Goal: Task Accomplishment & Management: Complete application form

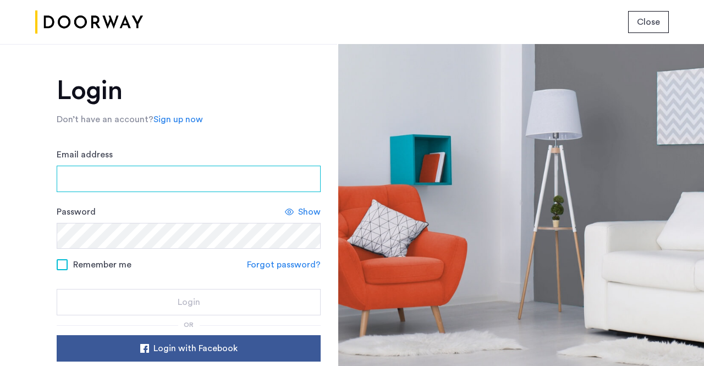
click at [161, 170] on input "Email address" at bounding box center [189, 179] width 264 height 26
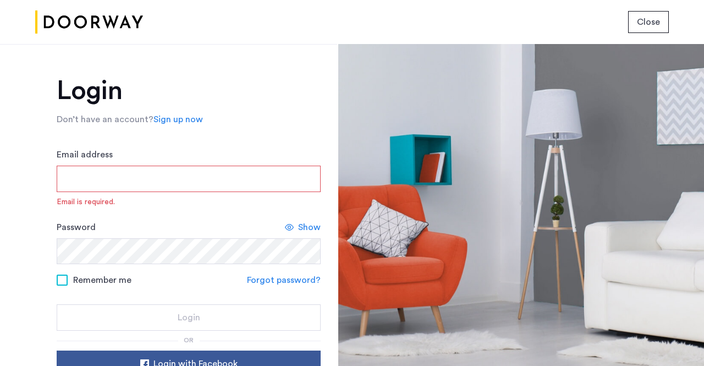
click at [296, 212] on form "Email address Email is required. Password Show Remember me Forgot password? Log…" at bounding box center [189, 239] width 264 height 183
click at [305, 221] on span "Show" at bounding box center [309, 227] width 23 height 13
click at [220, 184] on input "Email address" at bounding box center [189, 179] width 264 height 26
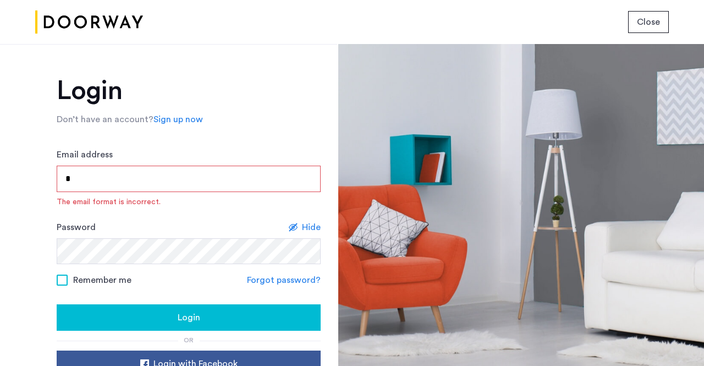
type input "**********"
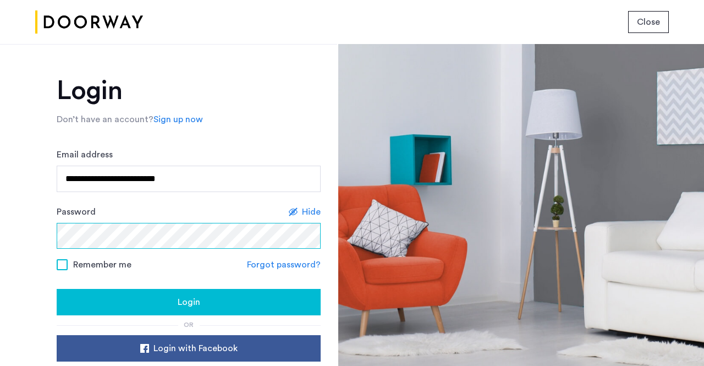
click at [27, 241] on div "**********" at bounding box center [168, 205] width 337 height 322
click at [57, 289] on button "Login" at bounding box center [189, 302] width 264 height 26
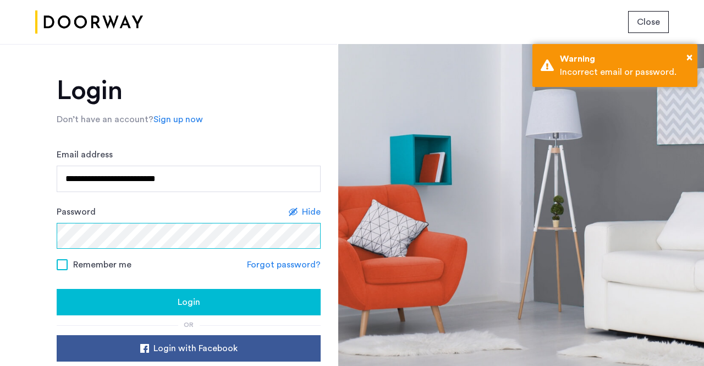
click at [57, 289] on button "Login" at bounding box center [189, 302] width 264 height 26
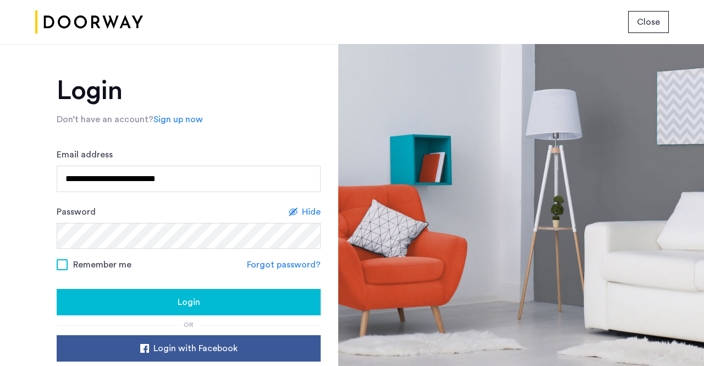
click at [89, 300] on div "Login" at bounding box center [188, 301] width 246 height 13
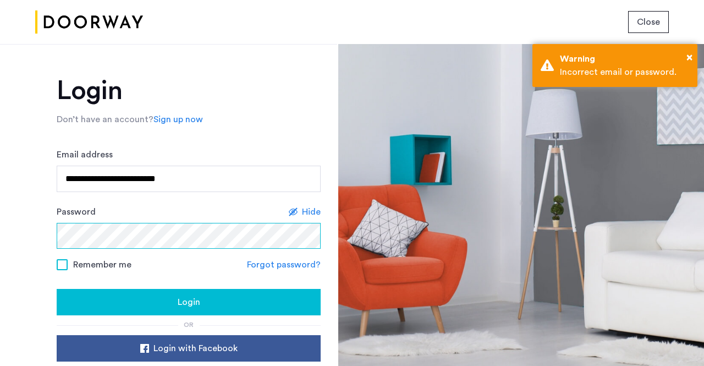
click at [30, 226] on div "**********" at bounding box center [168, 205] width 337 height 322
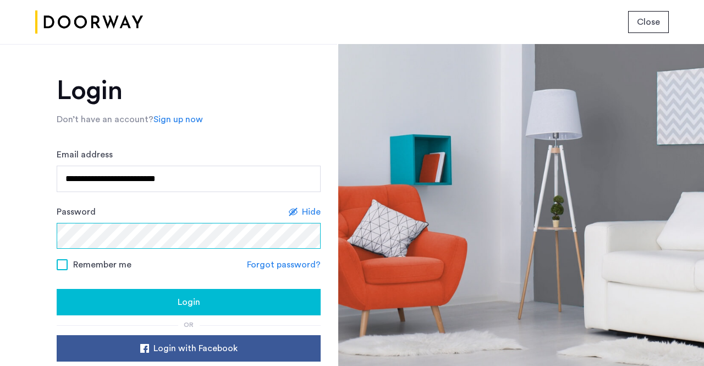
click at [57, 289] on button "Login" at bounding box center [189, 302] width 264 height 26
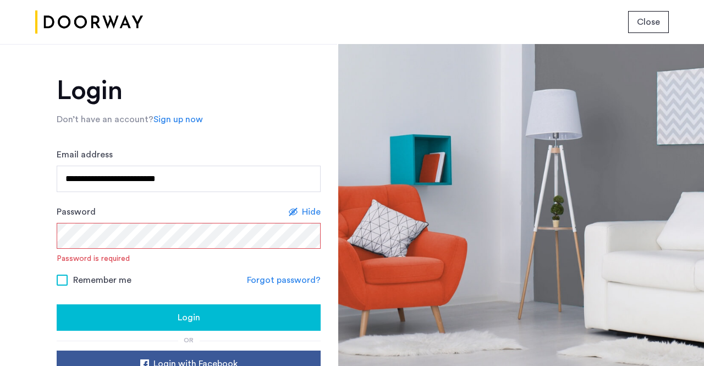
click at [142, 293] on form "**********" at bounding box center [189, 239] width 264 height 183
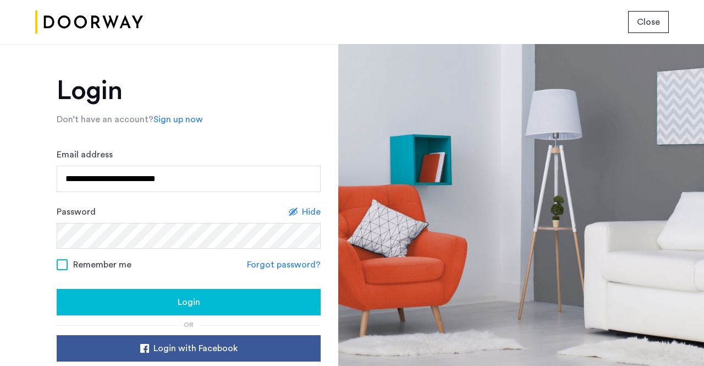
click at [94, 265] on span "Remember me" at bounding box center [102, 264] width 58 height 13
click at [104, 294] on button "Login" at bounding box center [189, 302] width 264 height 26
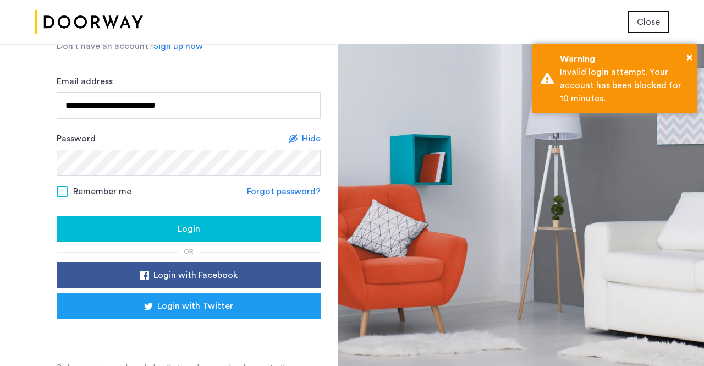
scroll to position [89, 0]
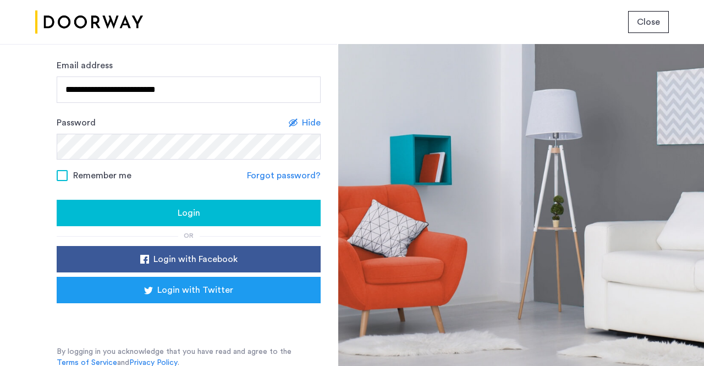
click at [295, 178] on link "Forgot password?" at bounding box center [284, 175] width 74 height 13
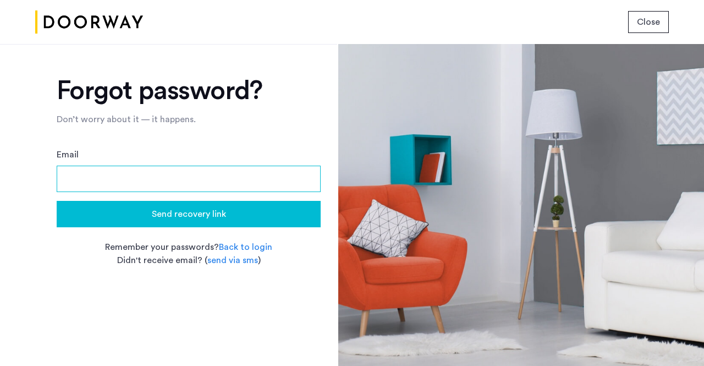
click at [283, 166] on input "Email" at bounding box center [189, 179] width 264 height 26
type input "**********"
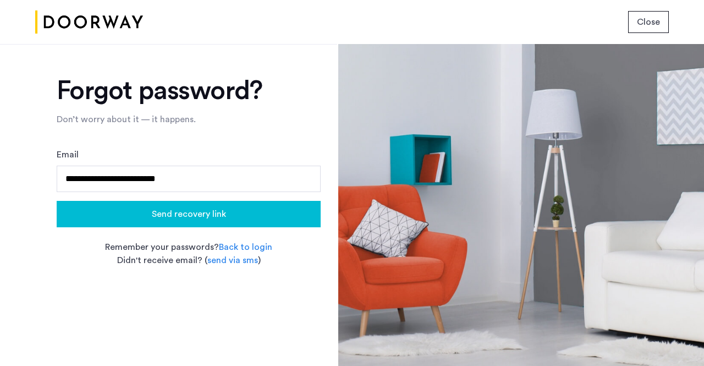
click at [220, 208] on span "Send recovery link" at bounding box center [189, 213] width 74 height 13
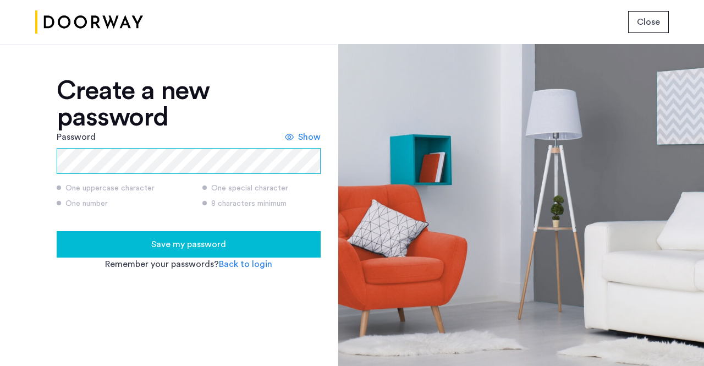
click at [3, 151] on div "Create a new password Password Show One uppercase character One special charact…" at bounding box center [168, 205] width 337 height 322
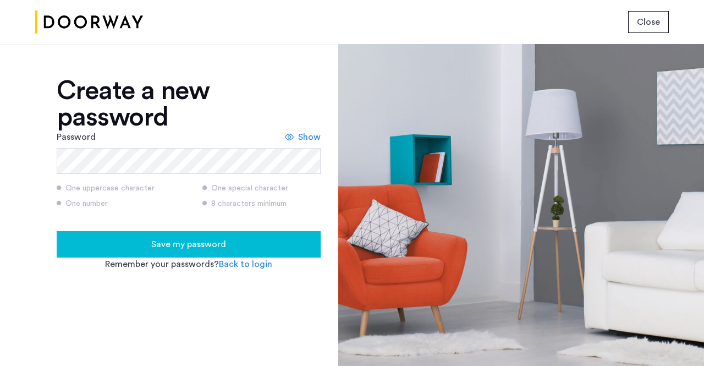
click at [318, 139] on span "Show" at bounding box center [309, 136] width 23 height 13
click at [241, 234] on button "Save my password" at bounding box center [189, 244] width 264 height 26
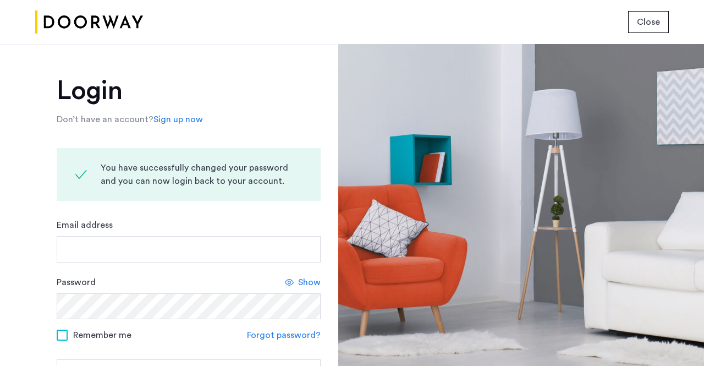
click at [240, 234] on div "Email address" at bounding box center [189, 240] width 264 height 44
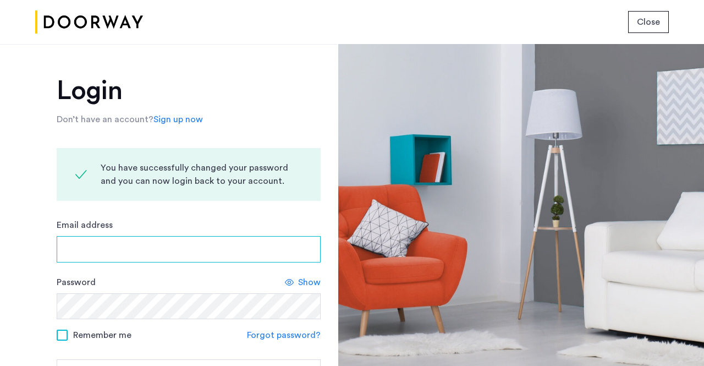
click at [234, 246] on input "Email address" at bounding box center [189, 249] width 264 height 26
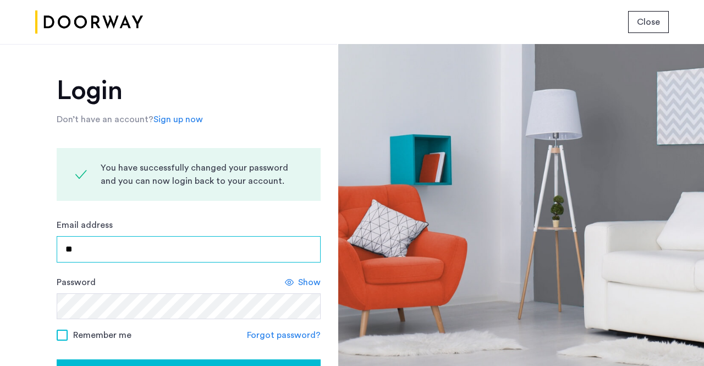
type input "**********"
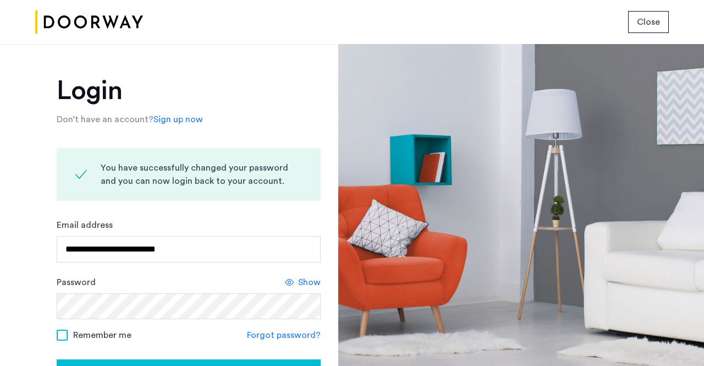
click at [296, 279] on div "Show" at bounding box center [303, 282] width 36 height 13
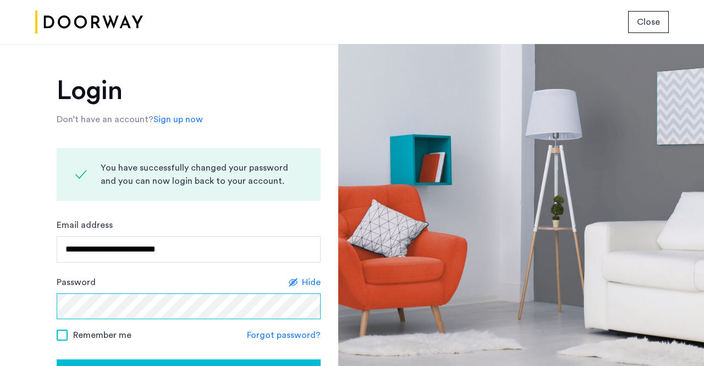
click at [43, 300] on div "**********" at bounding box center [168, 205] width 337 height 322
click at [57, 359] on button "Login" at bounding box center [189, 372] width 264 height 26
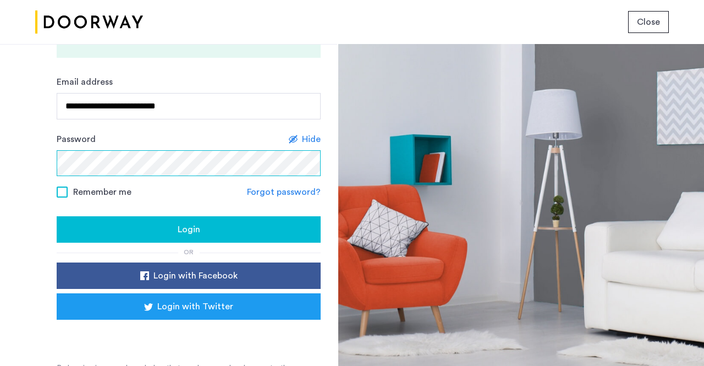
scroll to position [144, 0]
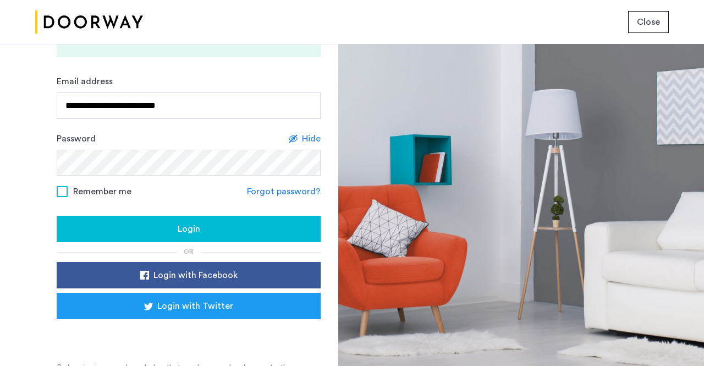
click at [113, 192] on span "Remember me" at bounding box center [102, 191] width 58 height 13
click at [119, 222] on div "Login" at bounding box center [188, 228] width 246 height 13
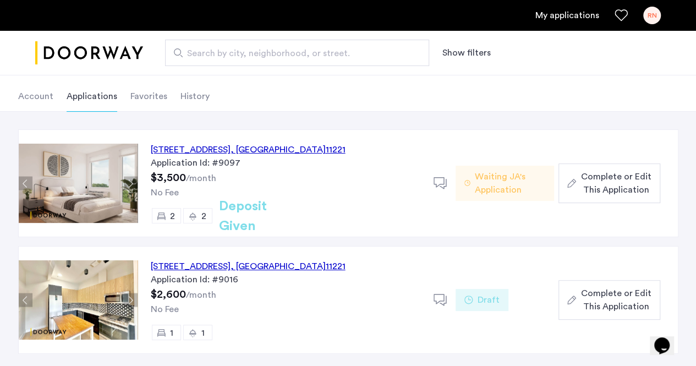
scroll to position [52, 0]
click at [621, 186] on span "Complete or Edit This Application" at bounding box center [615, 182] width 70 height 26
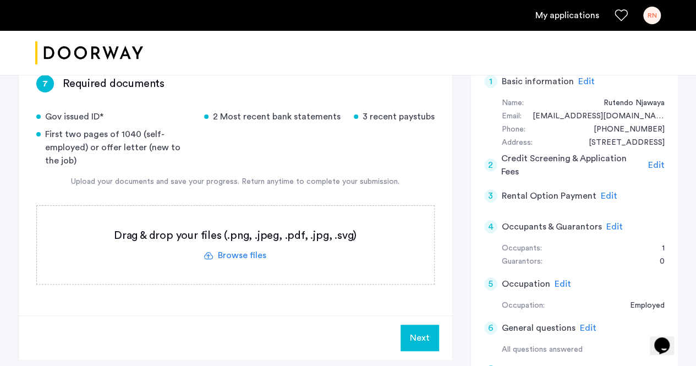
scroll to position [103, 0]
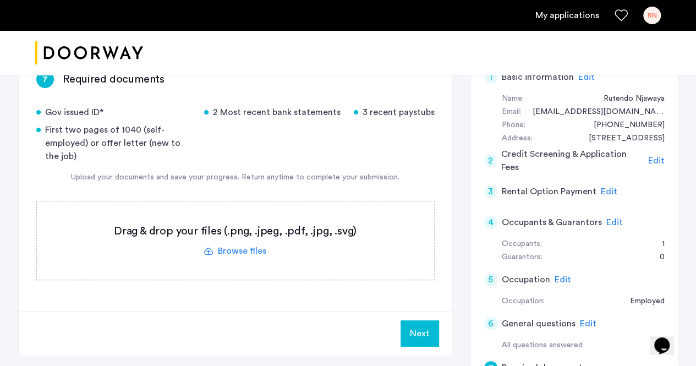
click at [243, 250] on label at bounding box center [235, 240] width 397 height 78
click at [0, 0] on input "file" at bounding box center [0, 0] width 0 height 0
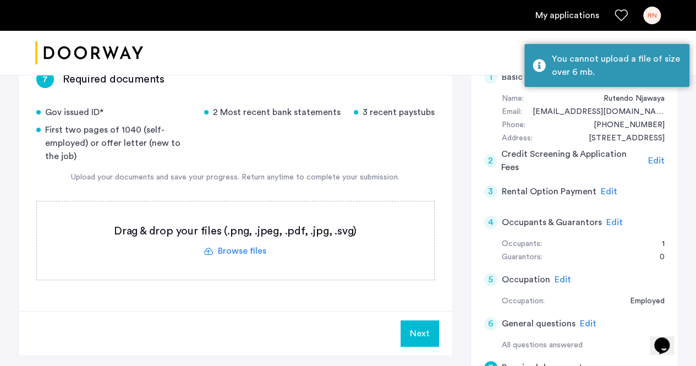
click at [272, 251] on label at bounding box center [235, 240] width 397 height 78
click at [0, 0] on input "file" at bounding box center [0, 0] width 0 height 0
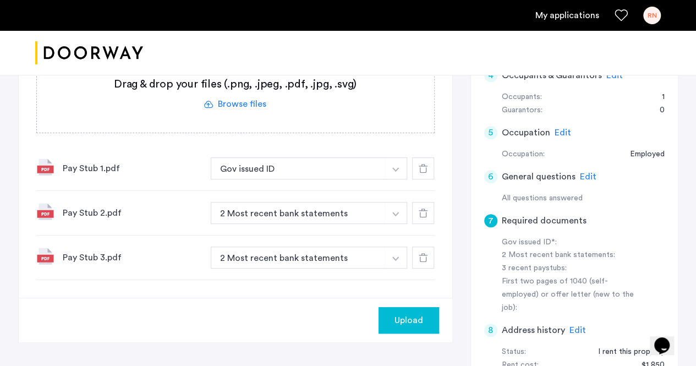
scroll to position [249, 0]
click at [390, 213] on button "button" at bounding box center [395, 213] width 23 height 22
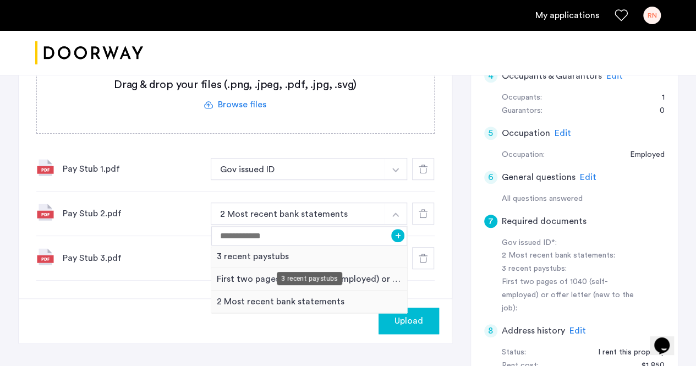
click at [363, 259] on div "3 recent paystubs" at bounding box center [309, 256] width 196 height 23
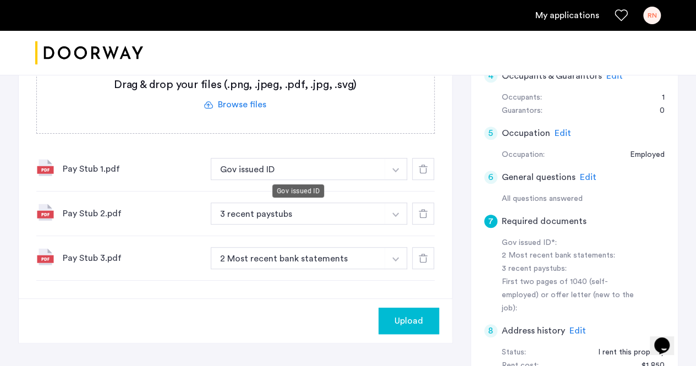
click at [378, 165] on button "Gov issued ID" at bounding box center [298, 169] width 175 height 22
click at [394, 166] on button "button" at bounding box center [395, 169] width 23 height 22
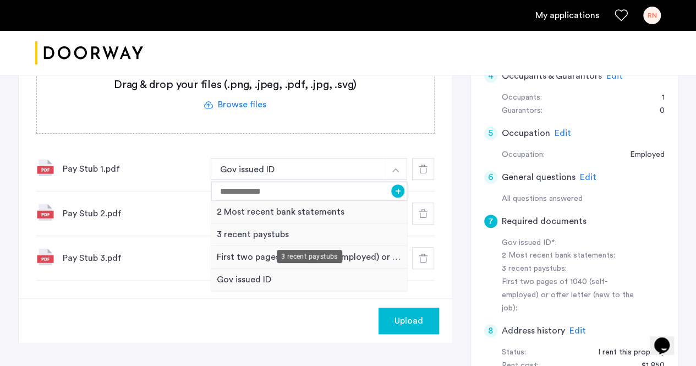
click at [233, 232] on div "3 recent paystubs" at bounding box center [309, 234] width 196 height 23
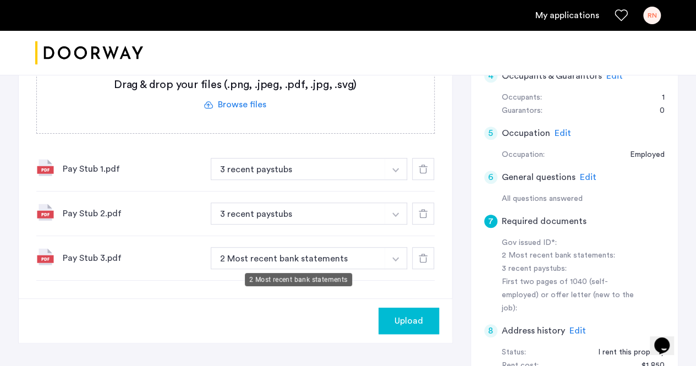
click at [255, 254] on button "2 Most recent bank statements" at bounding box center [298, 258] width 175 height 22
click at [392, 252] on button "button" at bounding box center [395, 258] width 23 height 22
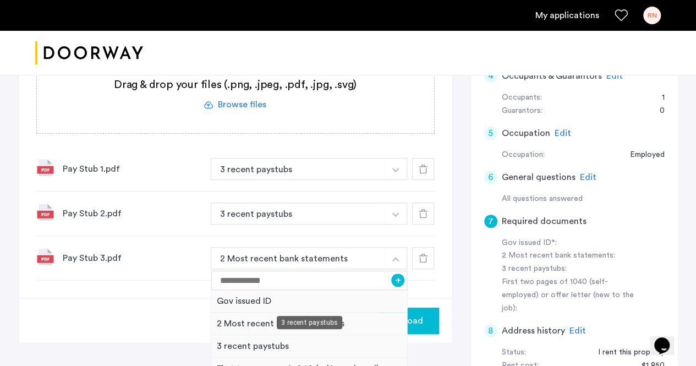
click at [266, 345] on div "3 recent paystubs" at bounding box center [309, 346] width 196 height 23
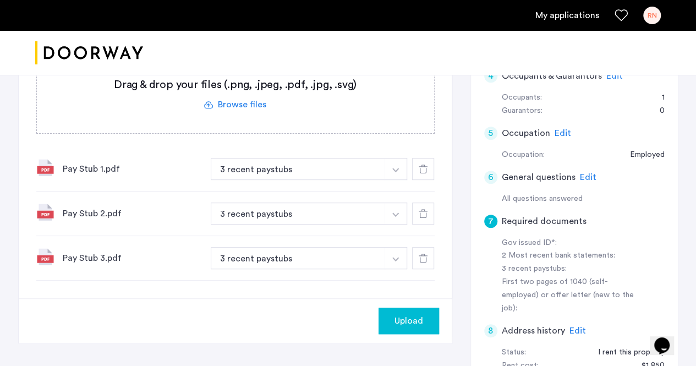
click at [408, 317] on span "Upload" at bounding box center [408, 320] width 29 height 13
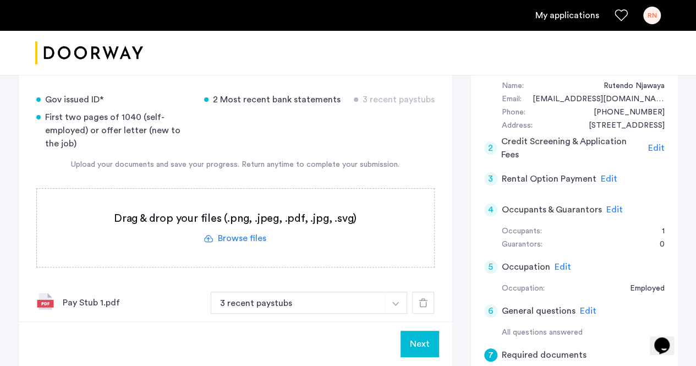
scroll to position [116, 0]
click at [249, 238] on label at bounding box center [235, 227] width 397 height 78
click at [0, 0] on input "file" at bounding box center [0, 0] width 0 height 0
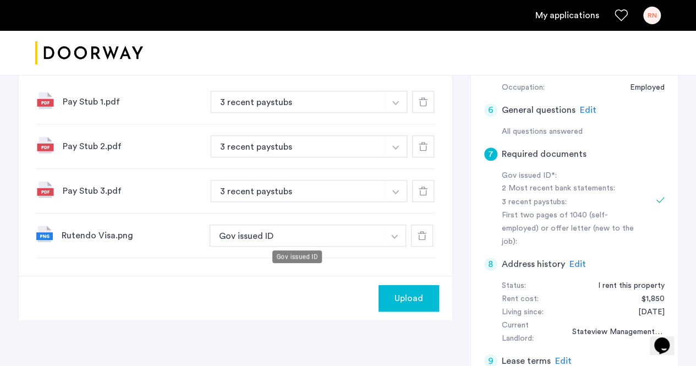
scroll to position [317, 0]
click at [409, 295] on span "Upload" at bounding box center [408, 297] width 29 height 13
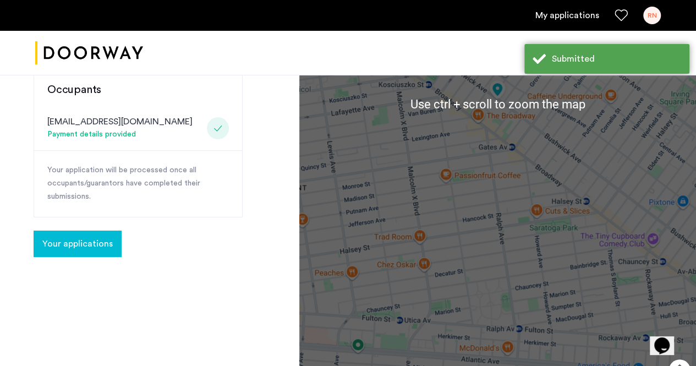
scroll to position [302, 0]
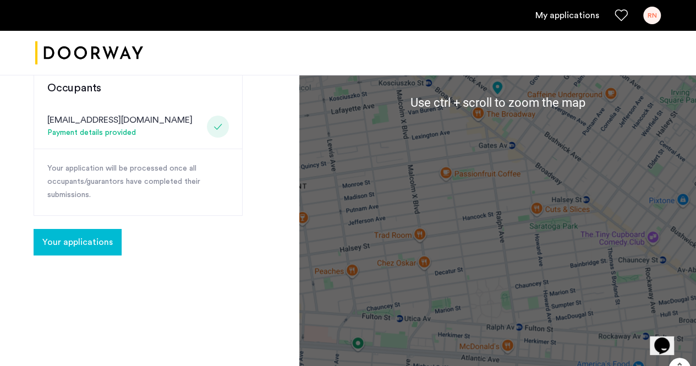
click at [92, 235] on span "Your applications" at bounding box center [77, 241] width 70 height 13
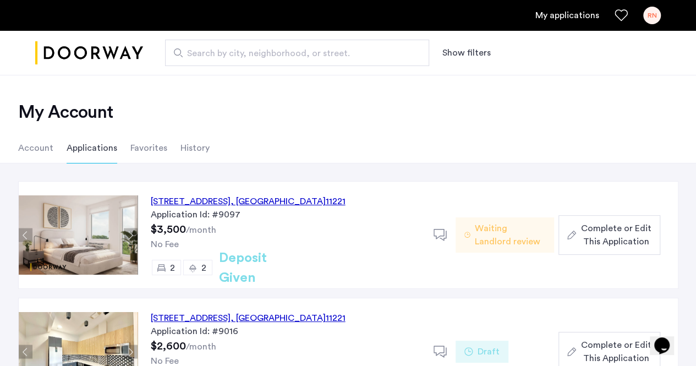
click at [593, 217] on button "Complete or Edit This Application" at bounding box center [608, 235] width 101 height 40
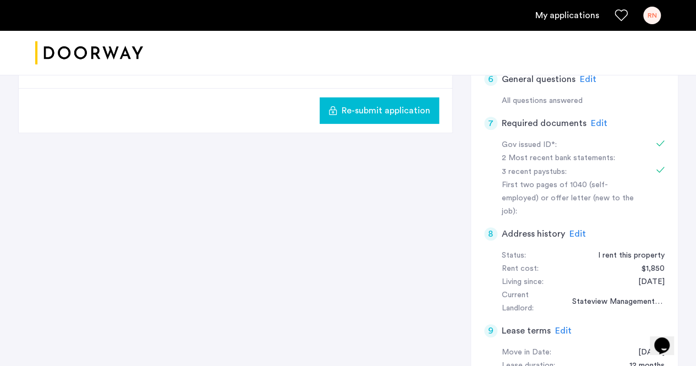
scroll to position [348, 0]
click at [591, 122] on span "Edit" at bounding box center [599, 122] width 16 height 9
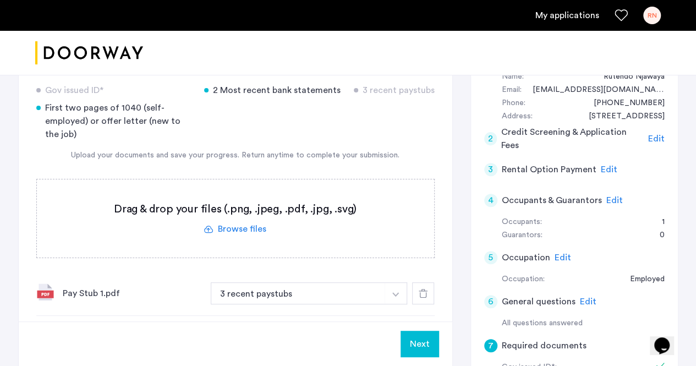
scroll to position [119, 0]
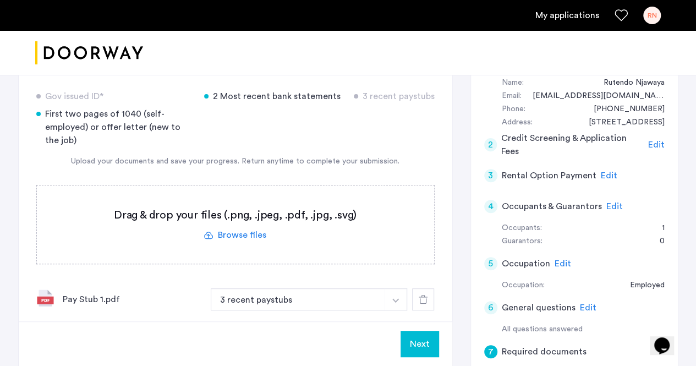
click at [266, 232] on label at bounding box center [235, 224] width 397 height 78
click at [0, 0] on input "file" at bounding box center [0, 0] width 0 height 0
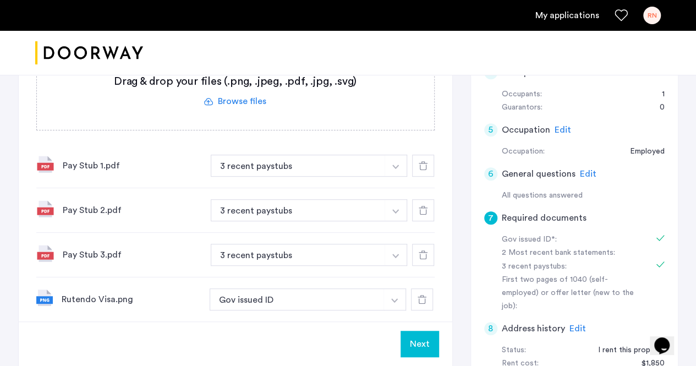
scroll to position [260, 0]
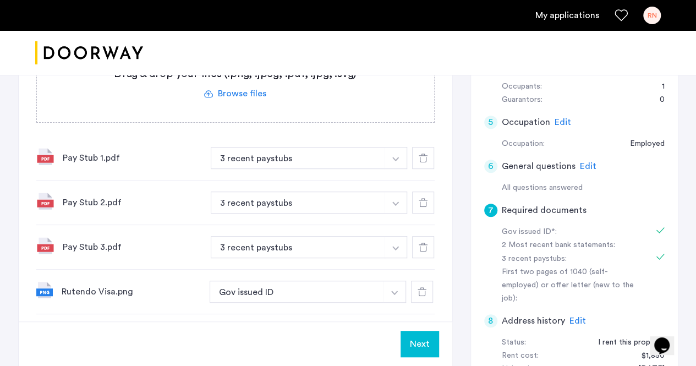
click at [241, 89] on label at bounding box center [235, 83] width 397 height 78
click at [0, 0] on input "file" at bounding box center [0, 0] width 0 height 0
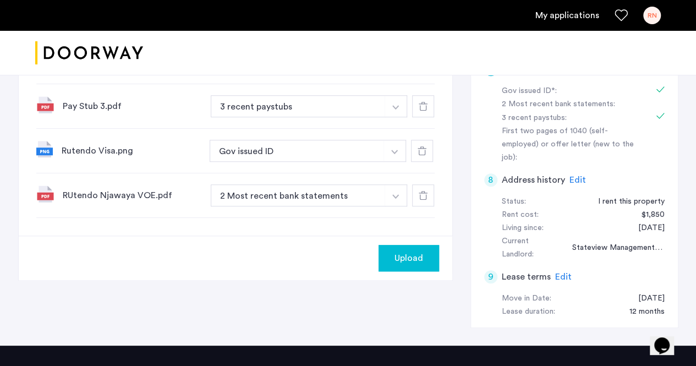
scroll to position [404, 0]
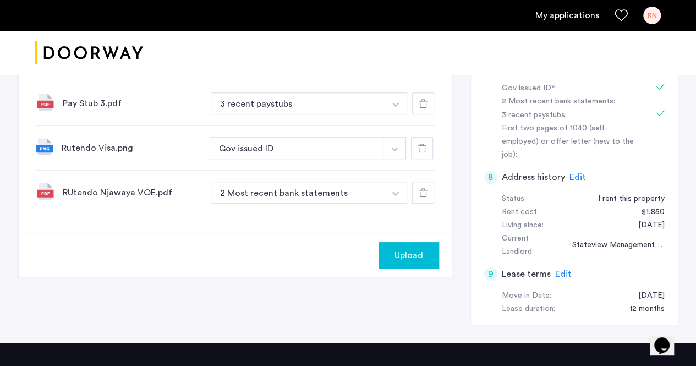
click at [384, 185] on button "button" at bounding box center [395, 192] width 23 height 22
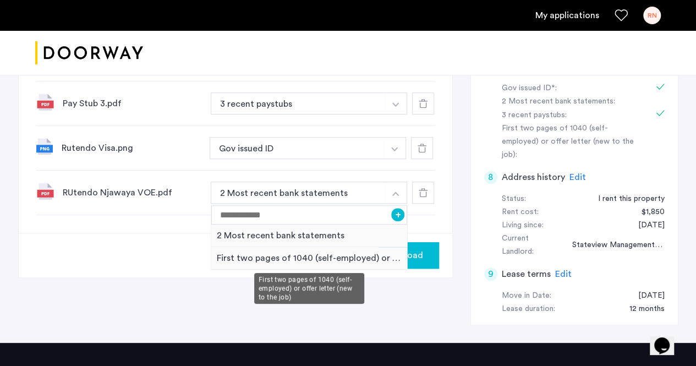
click at [367, 256] on div "First two pages of 1040 (self-employed) or offer letter (new to the job)" at bounding box center [309, 258] width 196 height 23
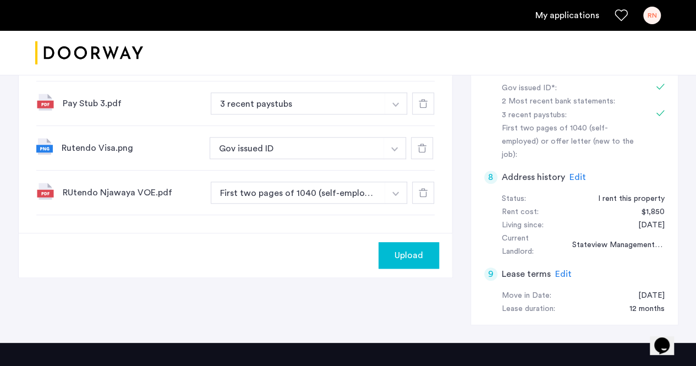
click at [393, 195] on button "button" at bounding box center [395, 192] width 23 height 22
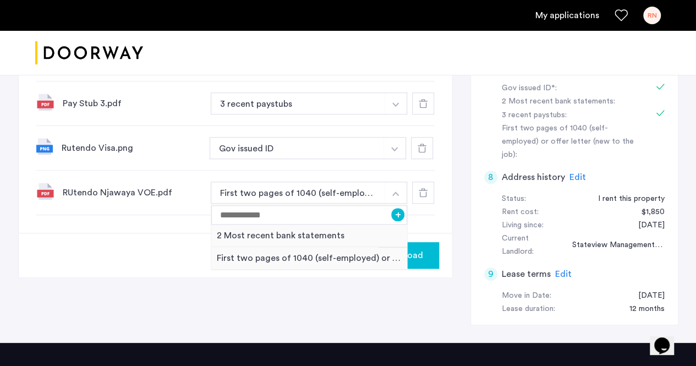
click at [425, 255] on div "Upload" at bounding box center [408, 255] width 43 height 13
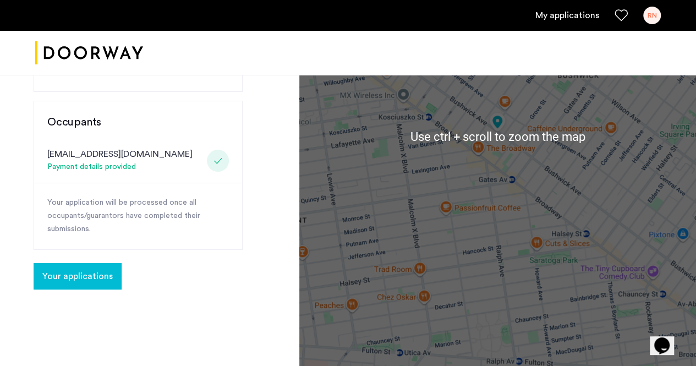
scroll to position [271, 0]
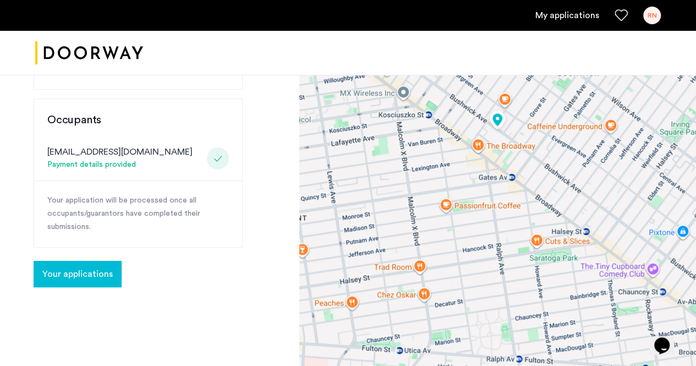
click at [88, 261] on button "Your applications" at bounding box center [78, 274] width 88 height 26
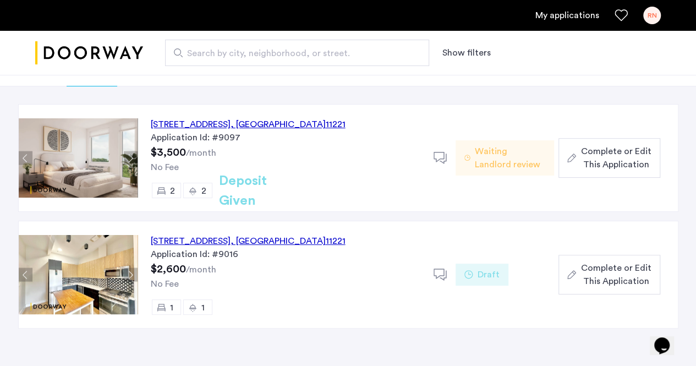
scroll to position [98, 0]
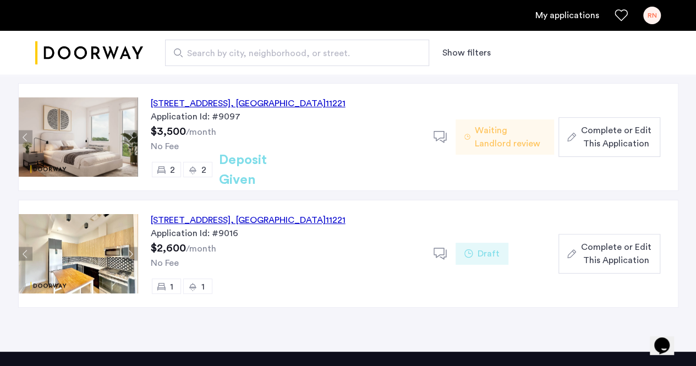
click at [607, 137] on span "Complete or Edit This Application" at bounding box center [615, 137] width 70 height 26
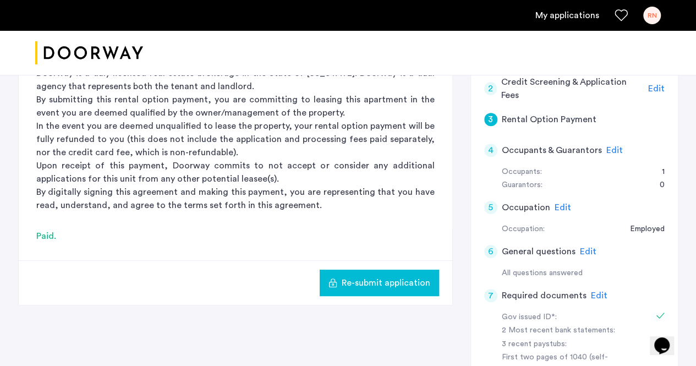
scroll to position [141, 0]
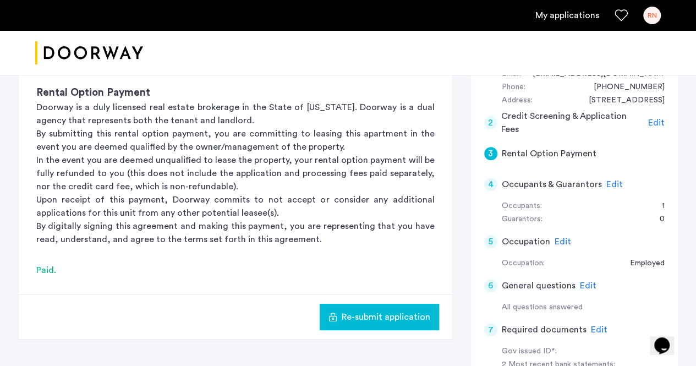
click at [606, 178] on div "Edit" at bounding box center [614, 184] width 16 height 13
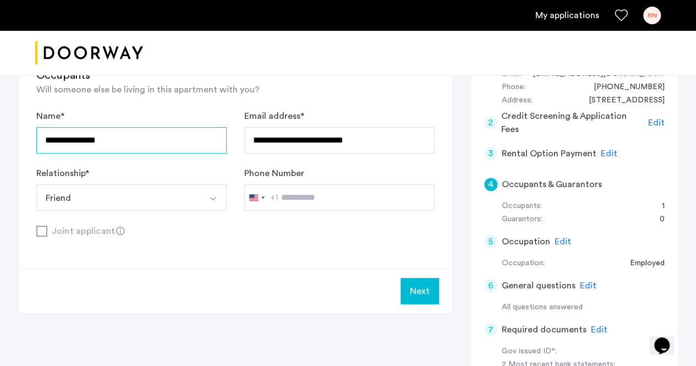
drag, startPoint x: 165, startPoint y: 138, endPoint x: 0, endPoint y: 141, distance: 165.0
click at [0, 141] on div "**********" at bounding box center [348, 270] width 696 height 672
click at [4, 158] on div "**********" at bounding box center [348, 270] width 693 height 672
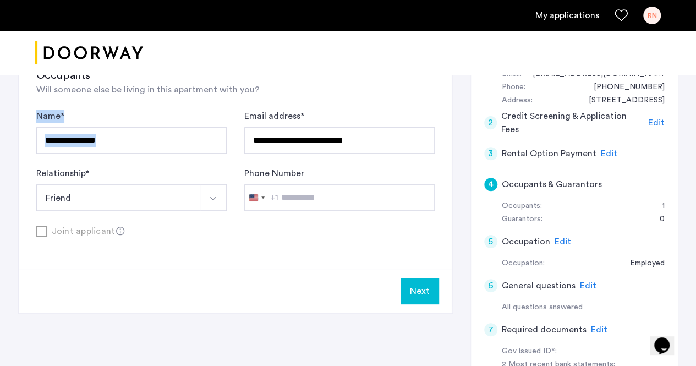
click at [4, 158] on div "**********" at bounding box center [348, 270] width 693 height 672
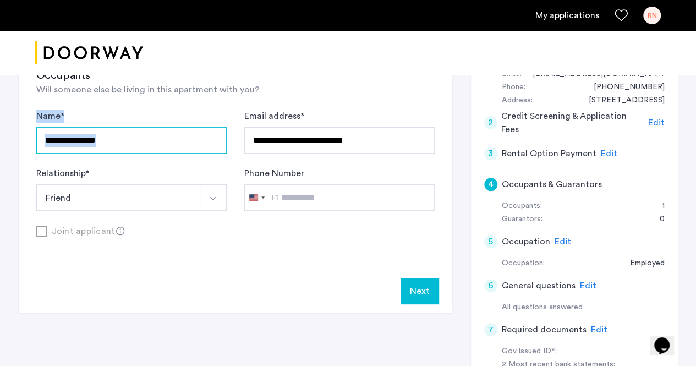
click at [177, 147] on input "**********" at bounding box center [131, 140] width 190 height 26
type input "*"
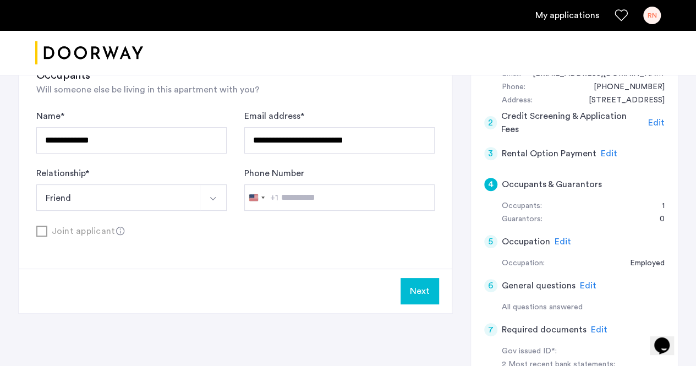
click at [342, 99] on div "**********" at bounding box center [235, 153] width 398 height 170
drag, startPoint x: 126, startPoint y: 134, endPoint x: 34, endPoint y: 134, distance: 92.4
click at [34, 134] on div "**********" at bounding box center [235, 142] width 433 height 254
type input "**********"
drag, startPoint x: 403, startPoint y: 146, endPoint x: 187, endPoint y: 137, distance: 216.3
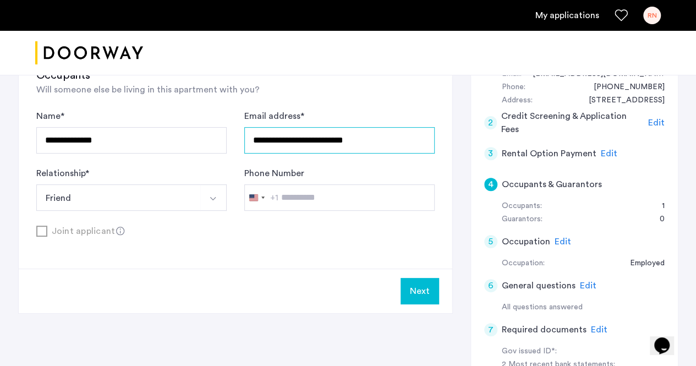
click at [187, 137] on div "**********" at bounding box center [235, 159] width 398 height 101
type input "**********"
click at [296, 194] on div "United States +1 +1 244 results found Afghanistan +93 Åland Islands +358 Albani…" at bounding box center [339, 197] width 190 height 26
click at [428, 283] on button "Next" at bounding box center [419, 291] width 38 height 26
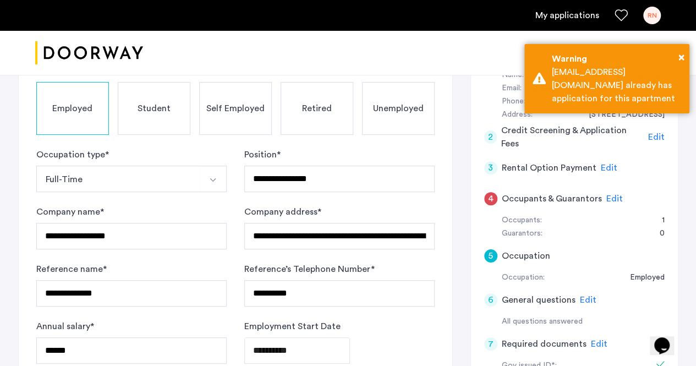
scroll to position [127, 0]
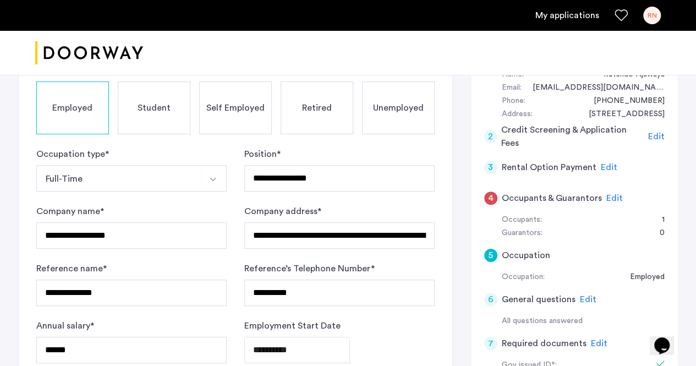
click at [610, 197] on span "Edit" at bounding box center [614, 198] width 16 height 9
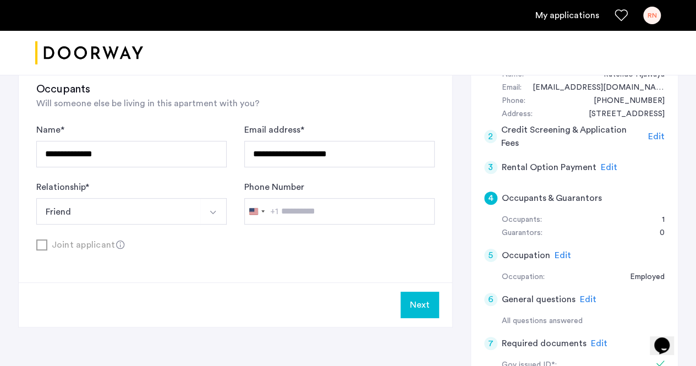
scroll to position [118, 0]
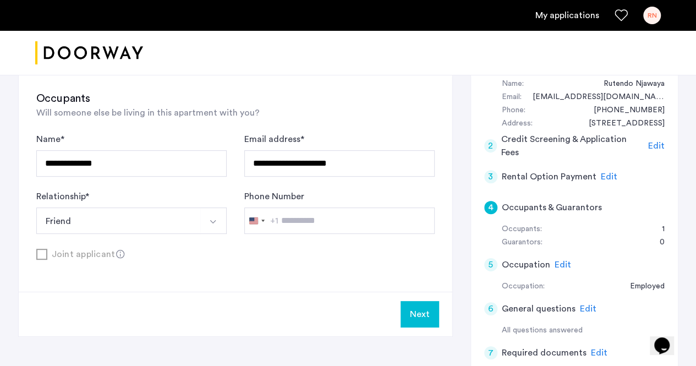
click at [433, 315] on button "Next" at bounding box center [419, 314] width 38 height 26
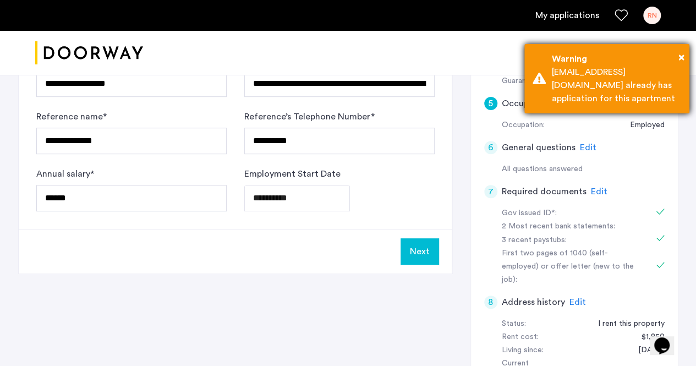
scroll to position [278, 0]
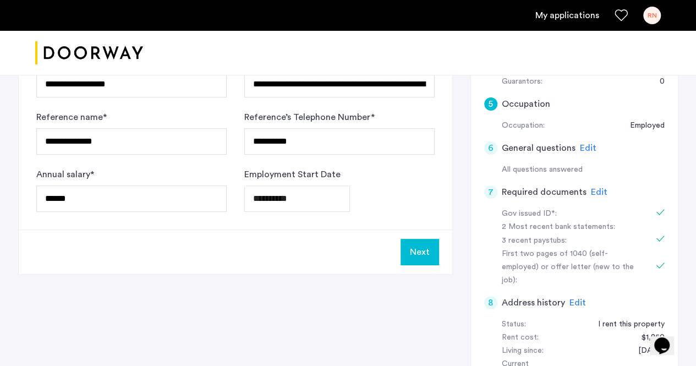
click at [456, 258] on div "**********" at bounding box center [348, 172] width 660 height 591
click at [434, 255] on button "Next" at bounding box center [419, 252] width 38 height 26
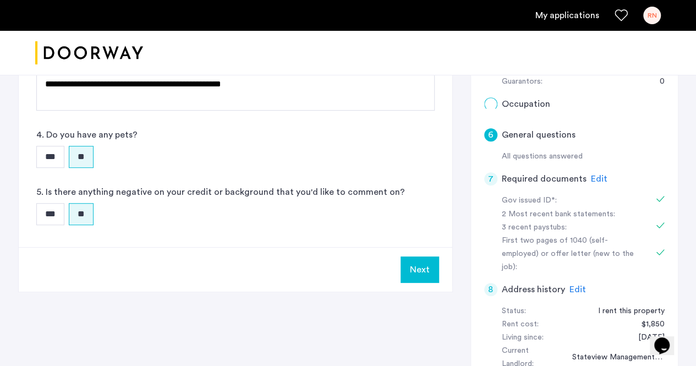
scroll to position [0, 0]
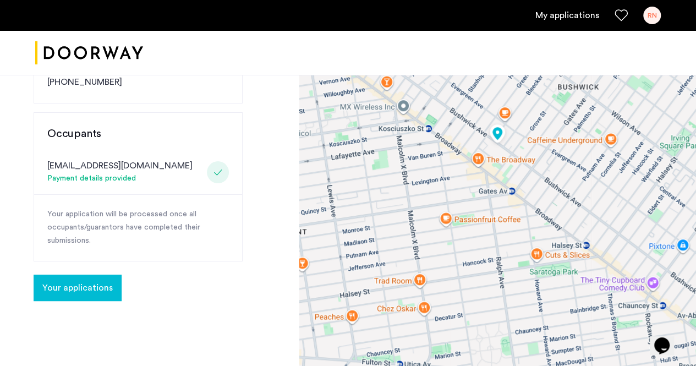
scroll to position [257, 0]
click at [97, 280] on span "Your applications" at bounding box center [77, 286] width 70 height 13
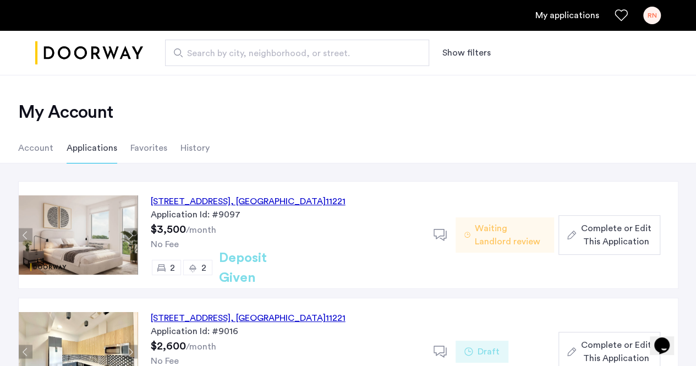
click at [628, 235] on span "Complete or Edit This Application" at bounding box center [615, 235] width 70 height 26
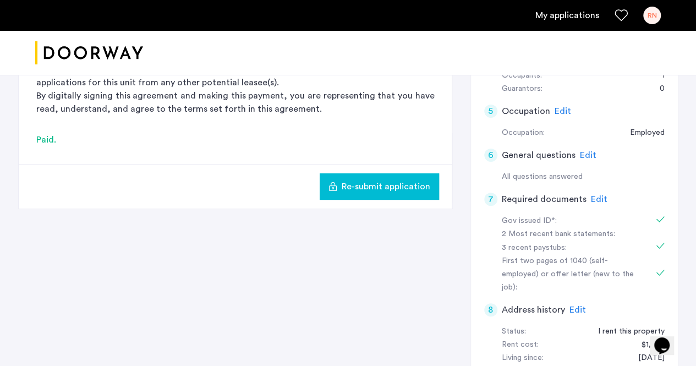
scroll to position [306, 0]
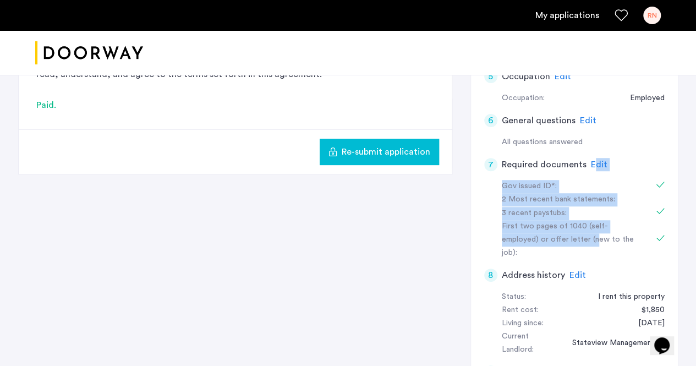
drag, startPoint x: 556, startPoint y: 237, endPoint x: 593, endPoint y: 160, distance: 85.4
click at [593, 160] on app-required-documents-details "7 Required documents Edit Gov issued ID*: 2 Most recent bank statements: 3 rece…" at bounding box center [574, 204] width 180 height 111
click at [593, 160] on span "Edit" at bounding box center [599, 164] width 16 height 9
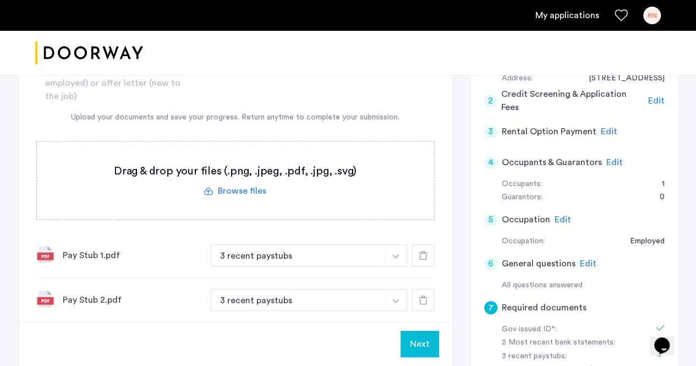
scroll to position [155, 0]
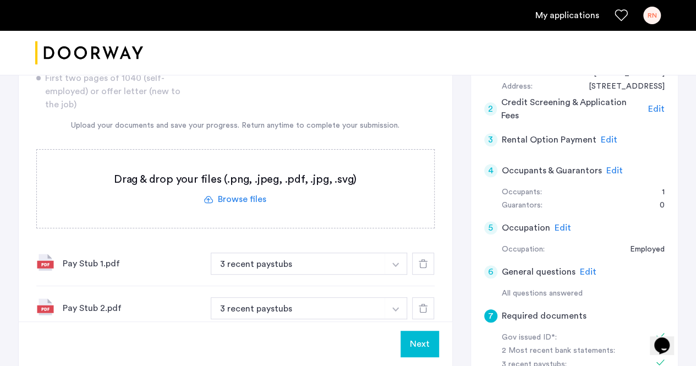
click at [233, 200] on label at bounding box center [235, 189] width 397 height 78
click at [0, 0] on input "file" at bounding box center [0, 0] width 0 height 0
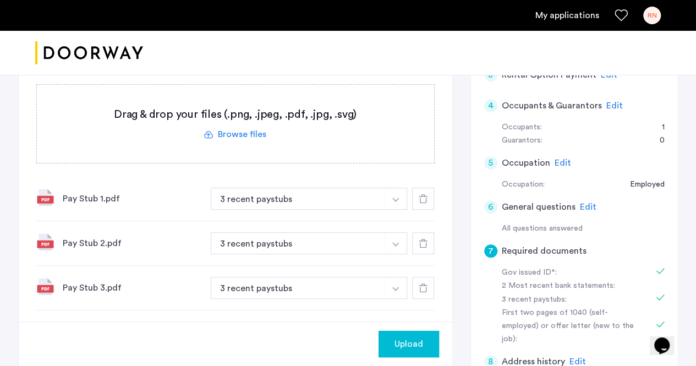
scroll to position [218, 0]
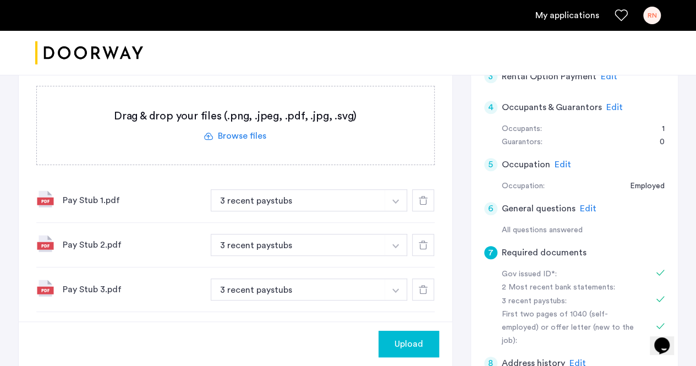
click at [224, 133] on label at bounding box center [235, 125] width 397 height 78
click at [0, 0] on input "file" at bounding box center [0, 0] width 0 height 0
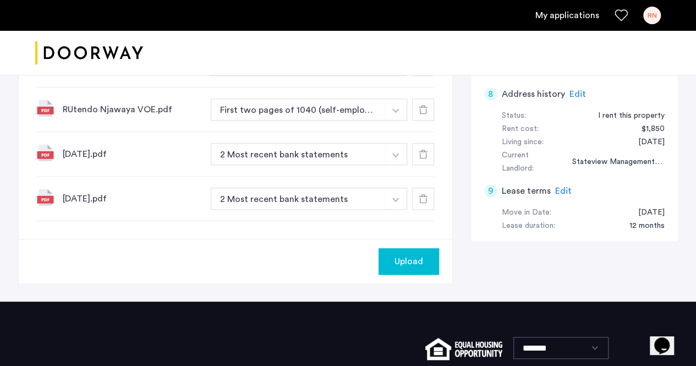
scroll to position [489, 0]
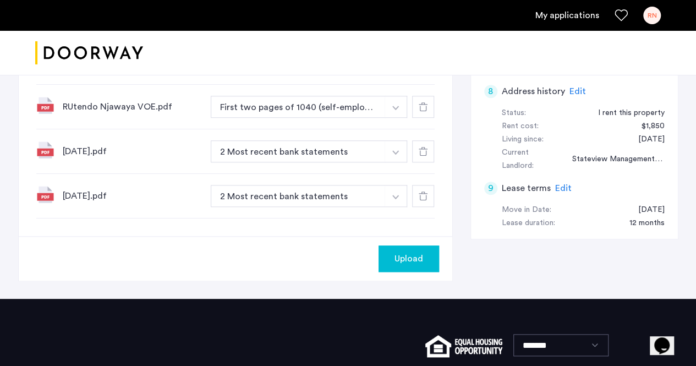
click at [398, 246] on button "Upload" at bounding box center [408, 258] width 60 height 26
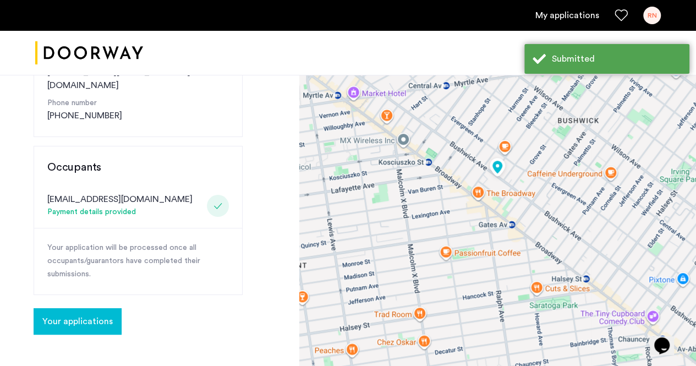
scroll to position [224, 0]
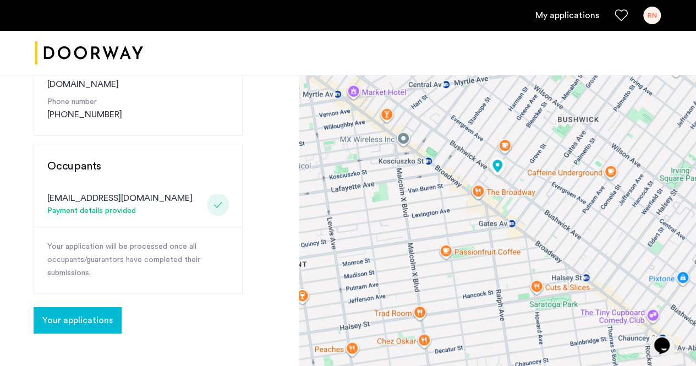
click at [101, 313] on span "Your applications" at bounding box center [77, 319] width 70 height 13
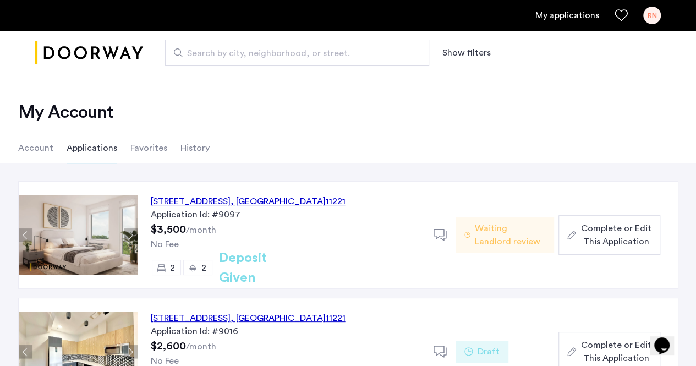
scroll to position [77, 0]
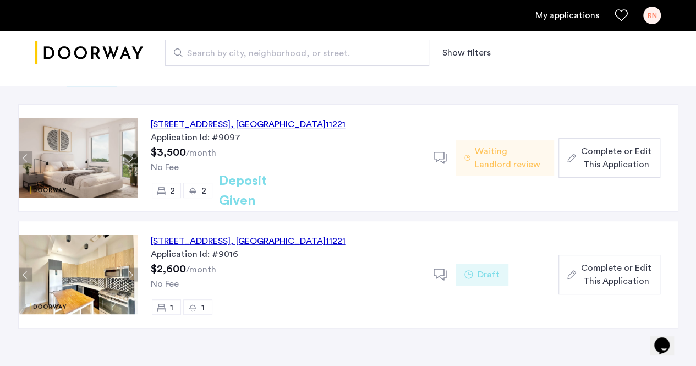
click at [441, 154] on icon at bounding box center [440, 158] width 14 height 14
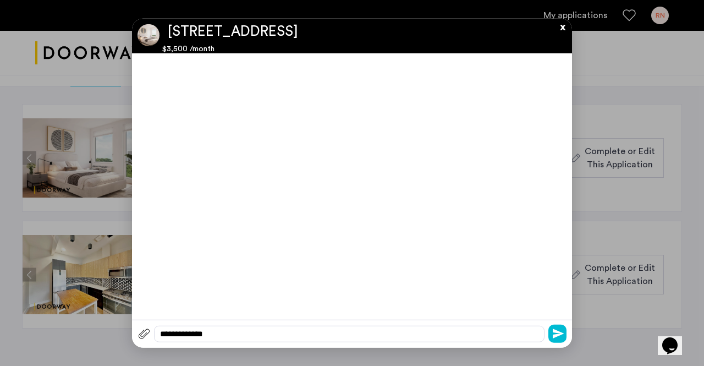
scroll to position [0, 0]
click at [575, 114] on div at bounding box center [352, 183] width 704 height 366
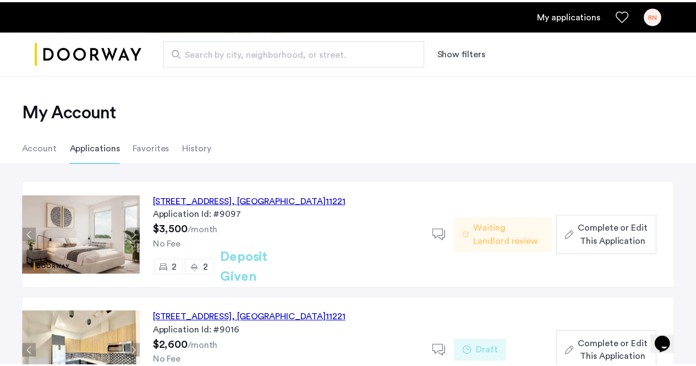
scroll to position [77, 0]
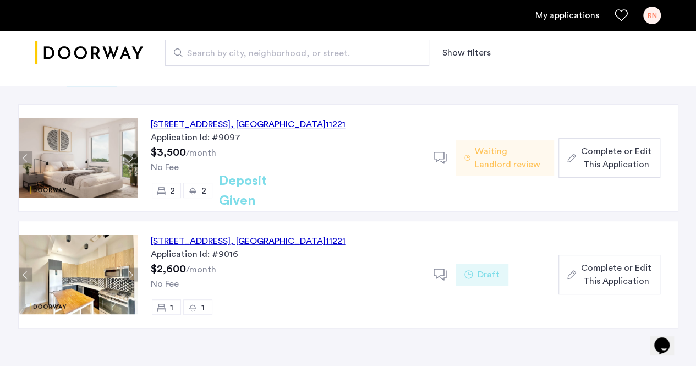
click at [299, 120] on div "962 Bushwick Avenue, Unit 7E, Brooklyn , NY 11221" at bounding box center [248, 124] width 195 height 13
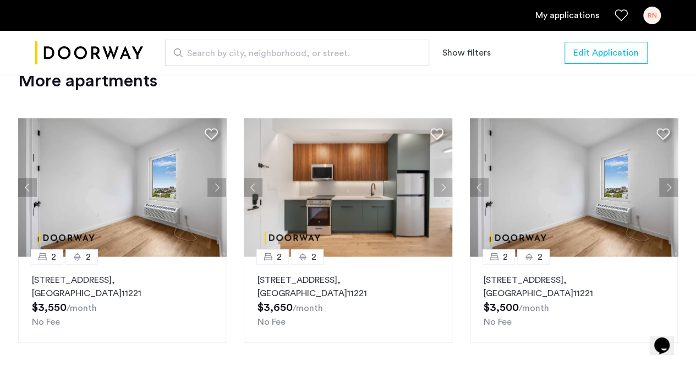
scroll to position [1346, 0]
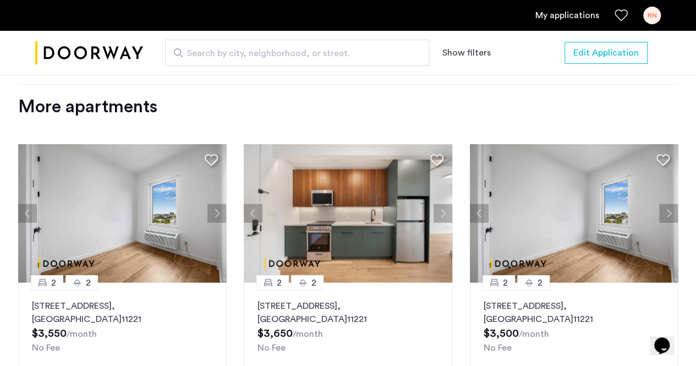
click at [334, 218] on img at bounding box center [348, 213] width 208 height 139
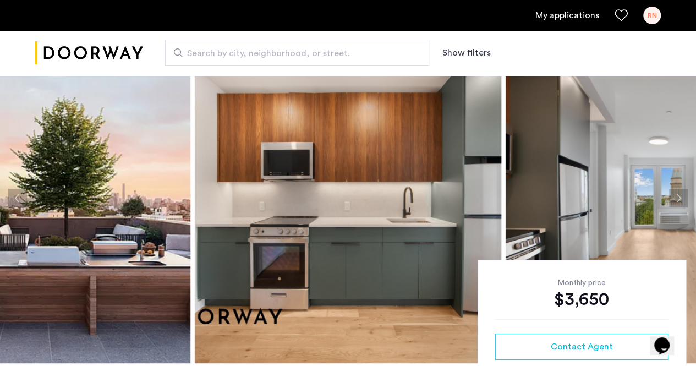
scroll to position [40, 0]
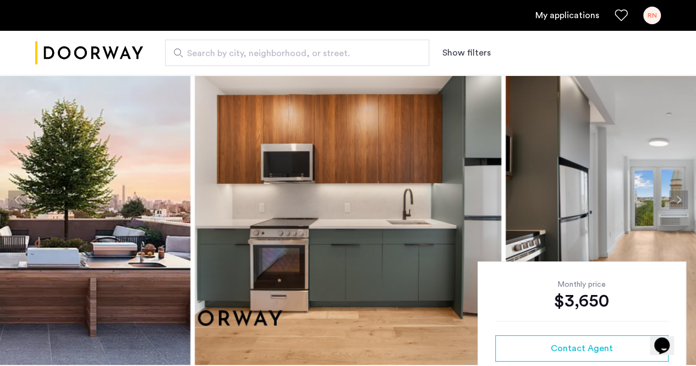
click at [341, 278] on img at bounding box center [348, 200] width 306 height 330
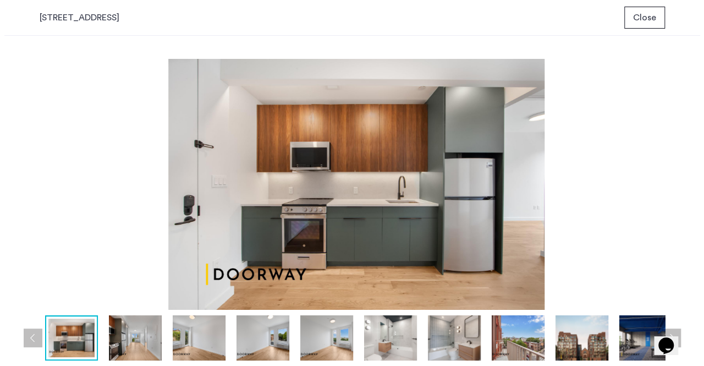
scroll to position [0, 0]
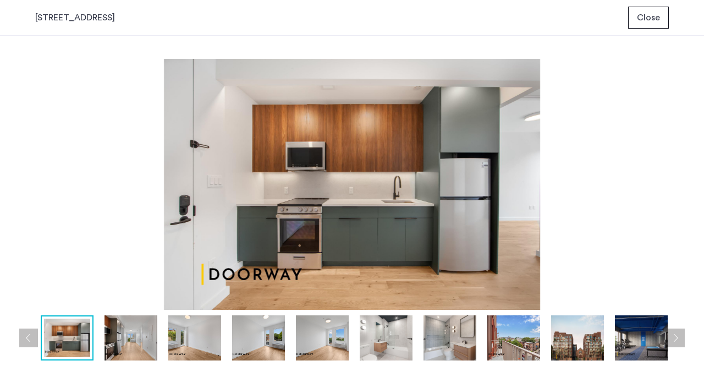
click at [444, 350] on img at bounding box center [449, 337] width 53 height 45
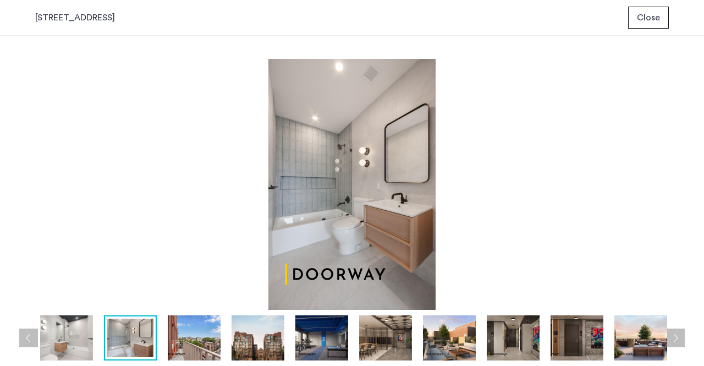
click at [390, 352] on img at bounding box center [385, 337] width 53 height 45
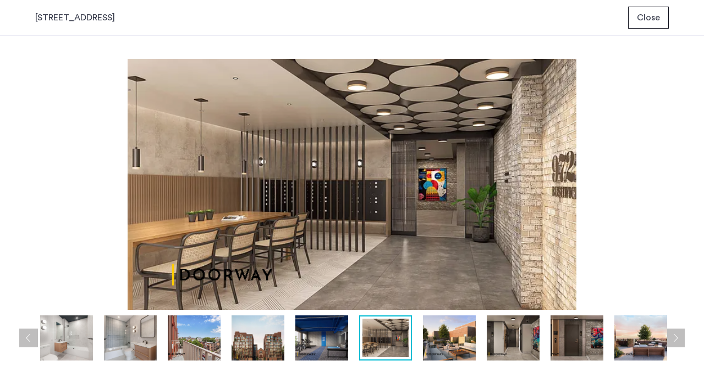
click at [123, 337] on img at bounding box center [130, 337] width 53 height 45
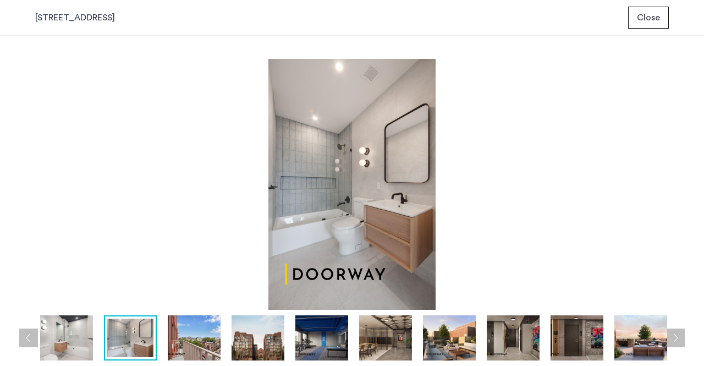
click at [69, 343] on img at bounding box center [66, 337] width 53 height 45
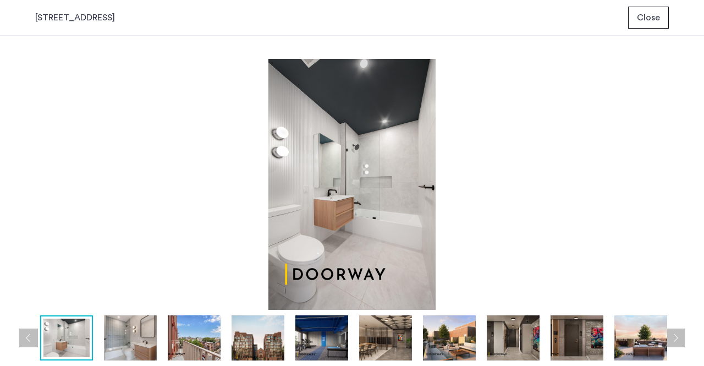
click at [680, 334] on button "Next apartment" at bounding box center [675, 337] width 19 height 19
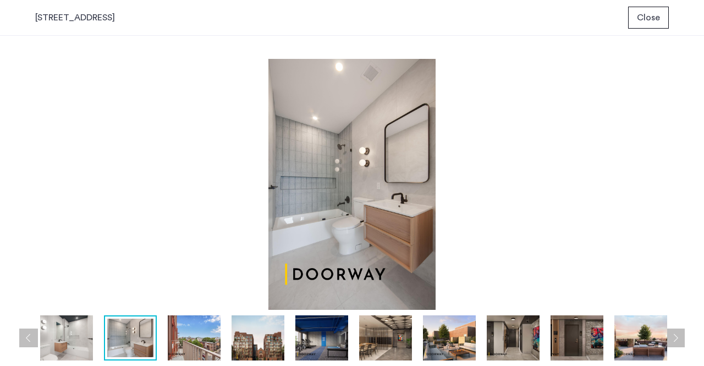
click at [680, 334] on button "Next apartment" at bounding box center [675, 337] width 19 height 19
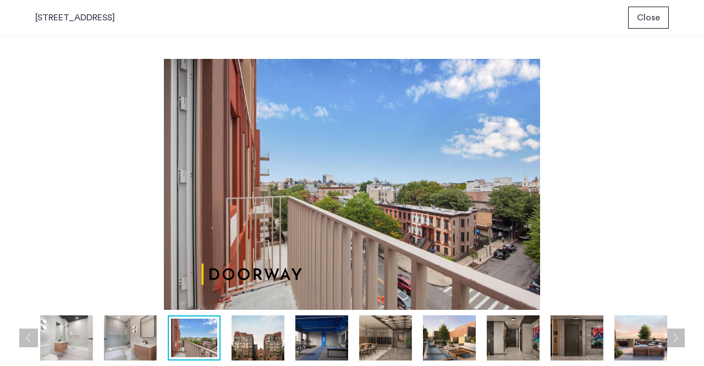
click at [646, 337] on img at bounding box center [640, 337] width 53 height 45
